Goal: Information Seeking & Learning: Compare options

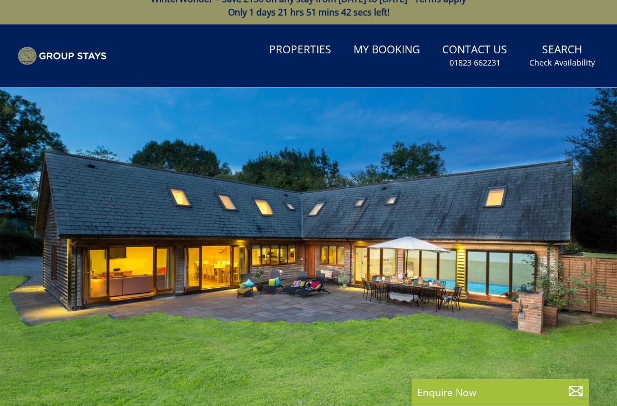
scroll to position [13, 0]
click at [581, 255] on div at bounding box center [308, 261] width 617 height 346
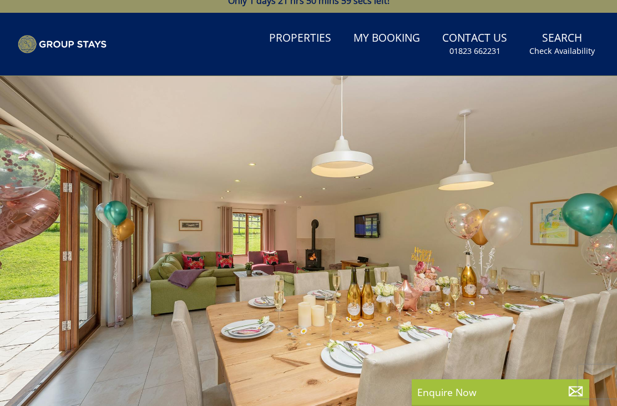
scroll to position [0, 0]
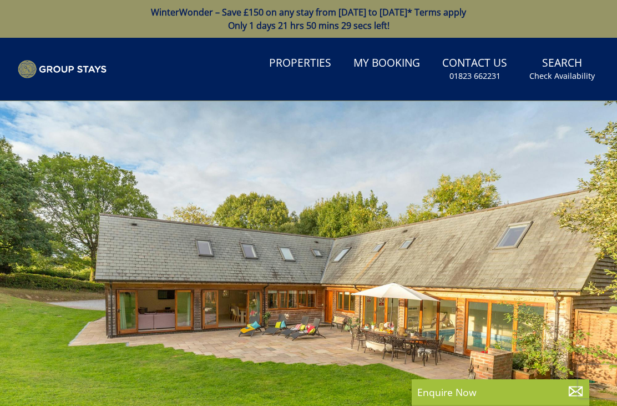
click at [300, 65] on link "Properties" at bounding box center [300, 63] width 71 height 25
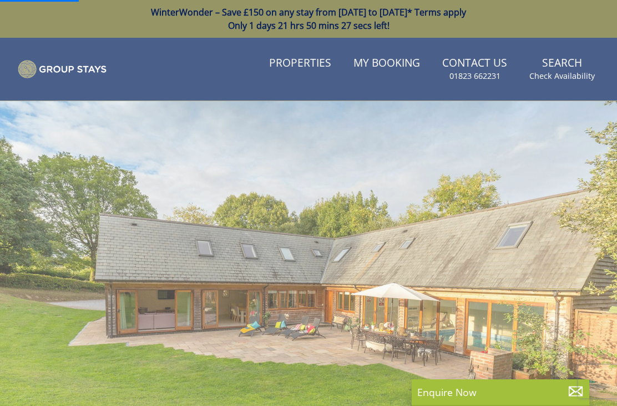
click at [300, 60] on link "Properties" at bounding box center [300, 63] width 71 height 25
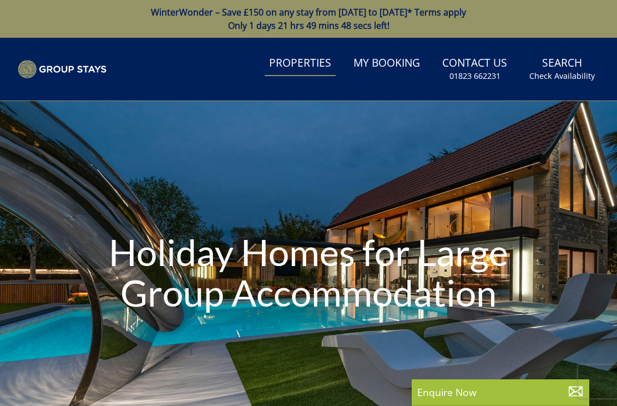
scroll to position [356, 0]
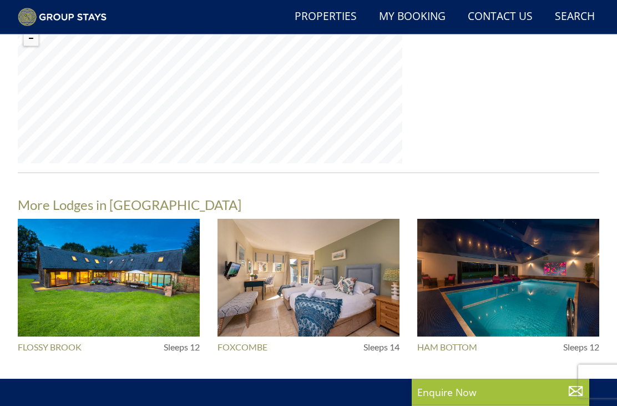
scroll to position [1289, 0]
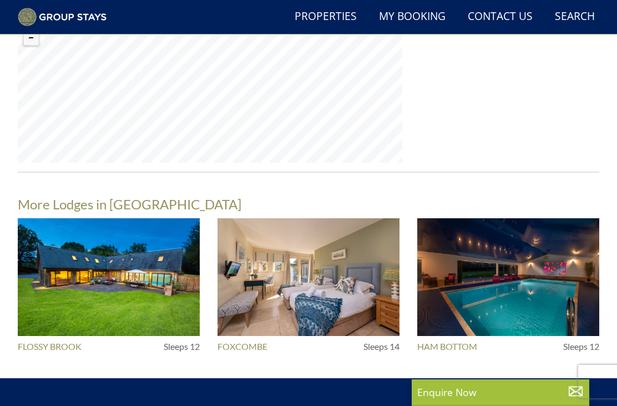
click at [557, 247] on img at bounding box center [509, 277] width 182 height 118
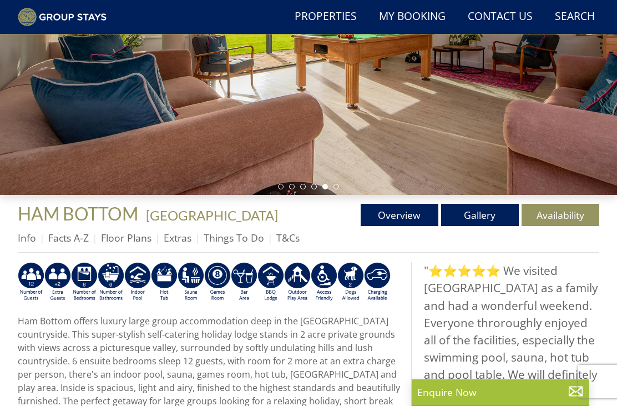
scroll to position [247, 0]
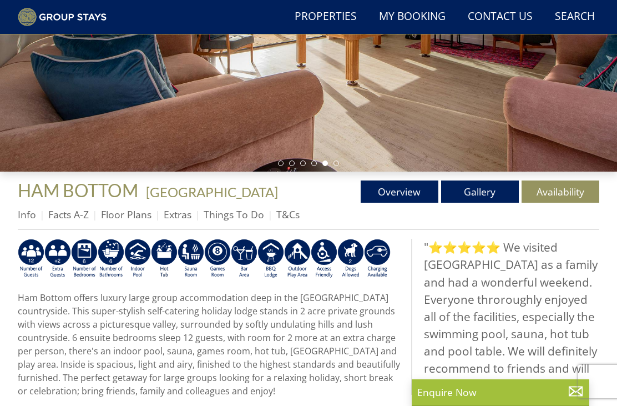
click at [573, 192] on link "Availability" at bounding box center [561, 191] width 78 height 22
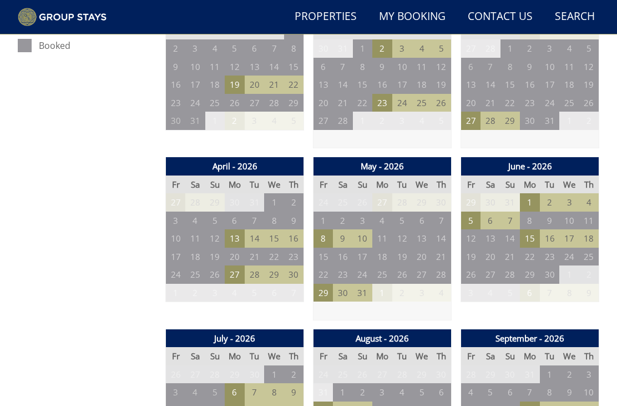
scroll to position [672, 0]
click at [325, 213] on td "1" at bounding box center [324, 221] width 20 height 18
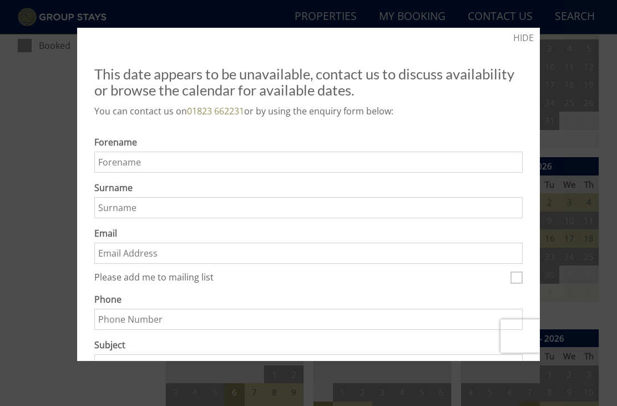
click at [519, 34] on link "HIDE" at bounding box center [524, 37] width 21 height 13
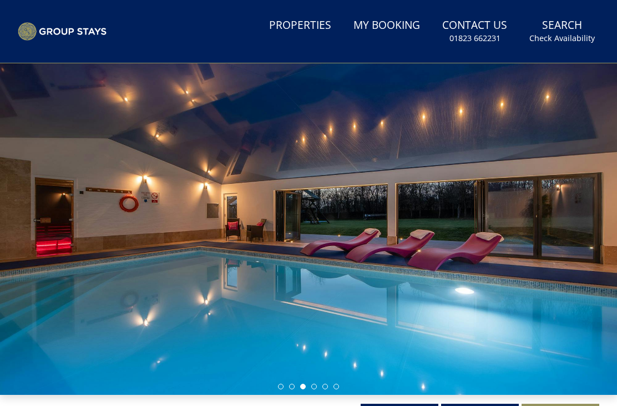
scroll to position [0, 0]
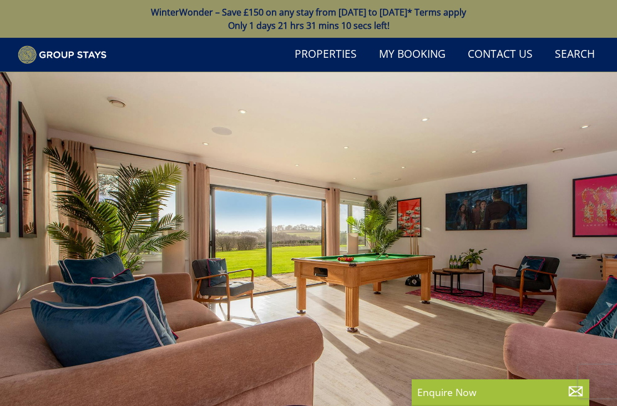
scroll to position [247, 0]
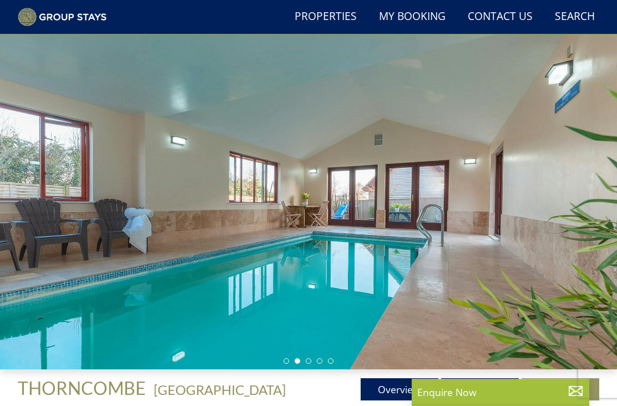
scroll to position [49, 0]
